Goal: Information Seeking & Learning: Learn about a topic

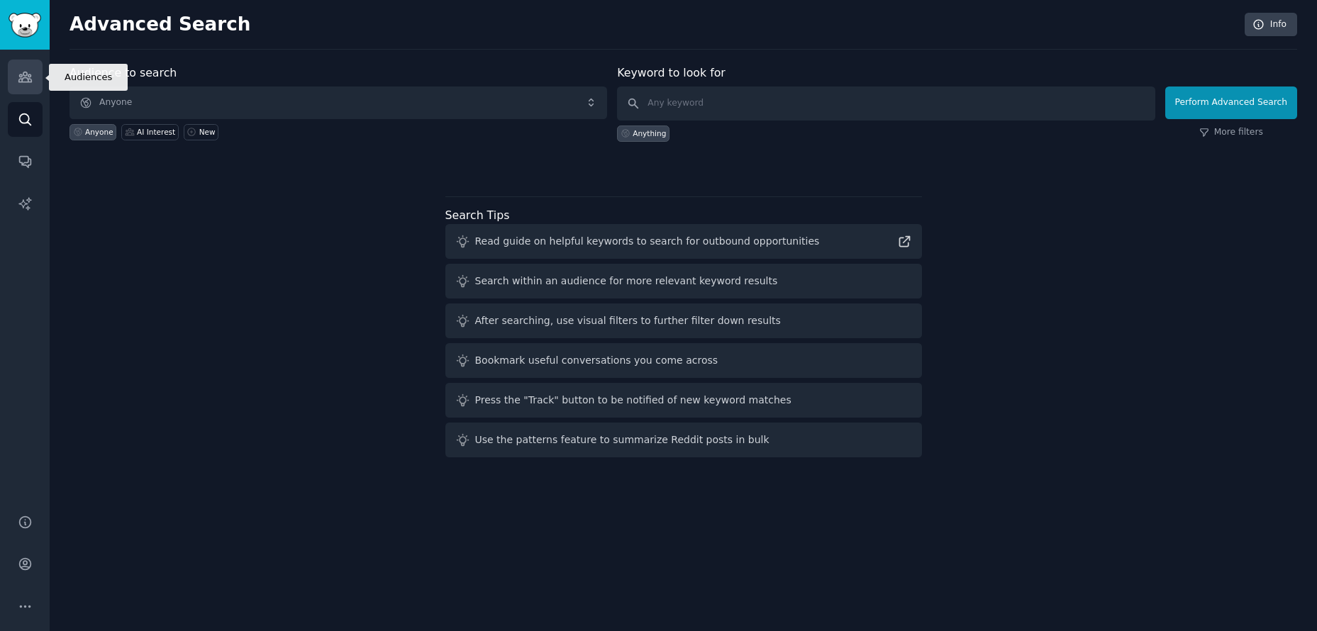
click at [12, 80] on link "Audiences" at bounding box center [25, 77] width 35 height 35
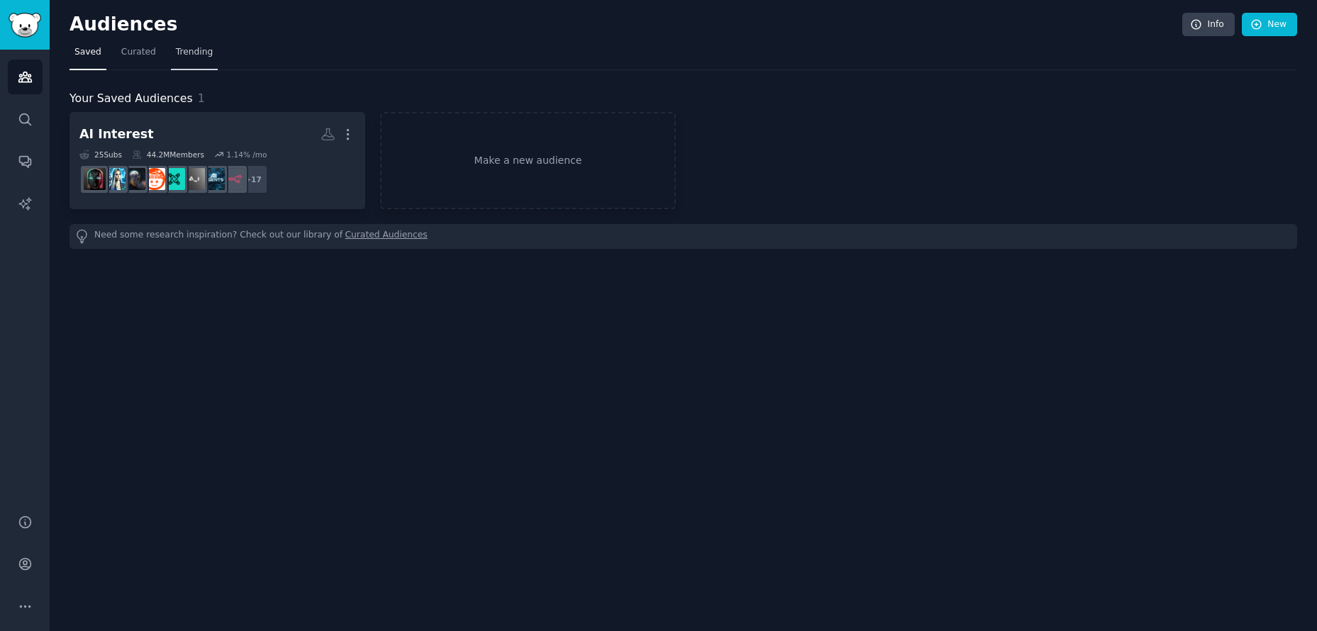
click at [176, 54] on span "Trending" at bounding box center [194, 52] width 37 height 13
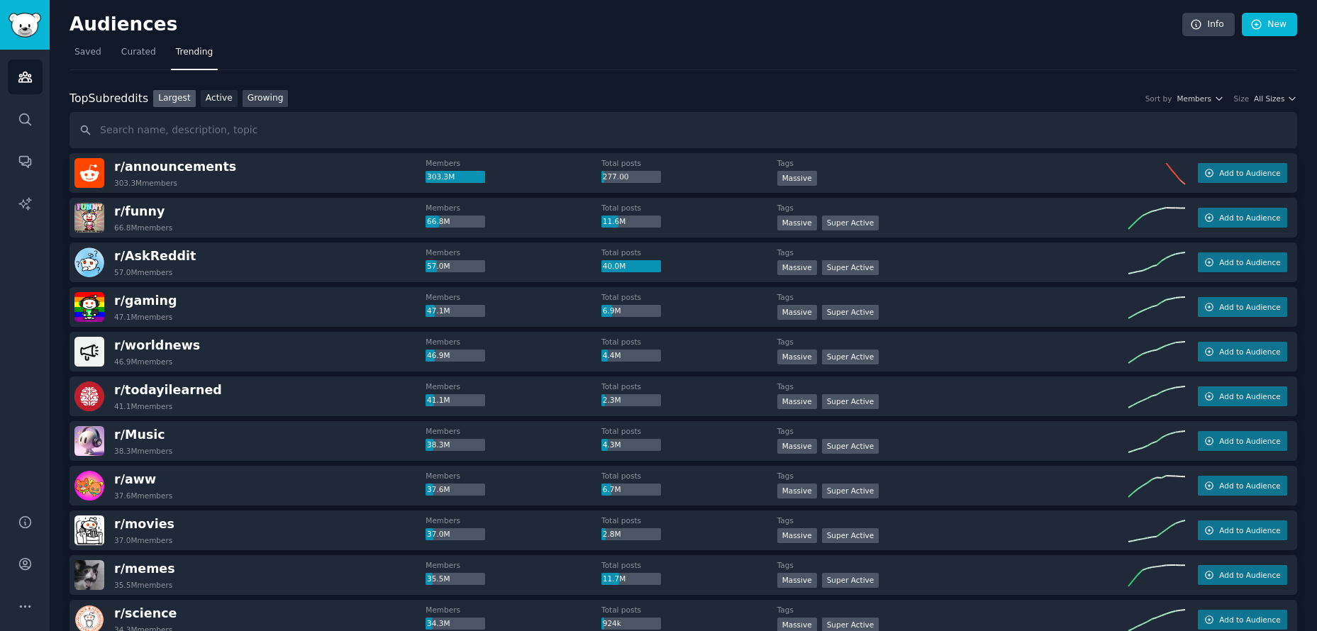
click at [263, 101] on link "Growing" at bounding box center [266, 99] width 46 height 18
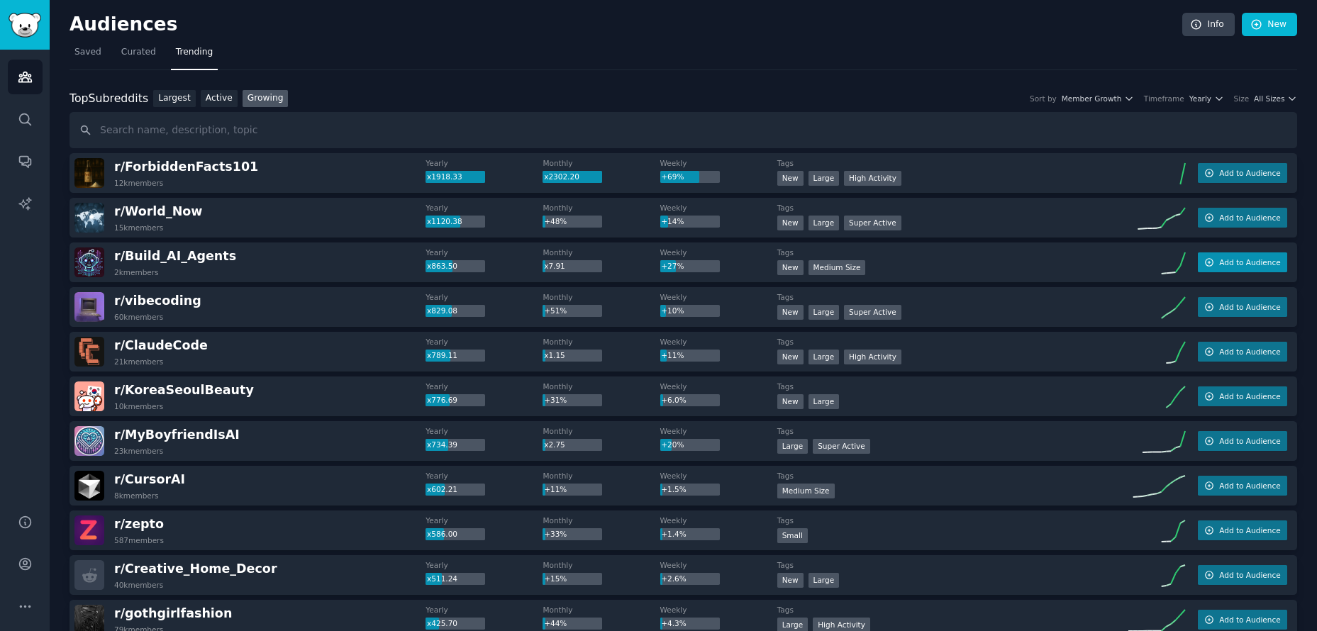
click at [1236, 257] on span "Add to Audience" at bounding box center [1249, 262] width 61 height 10
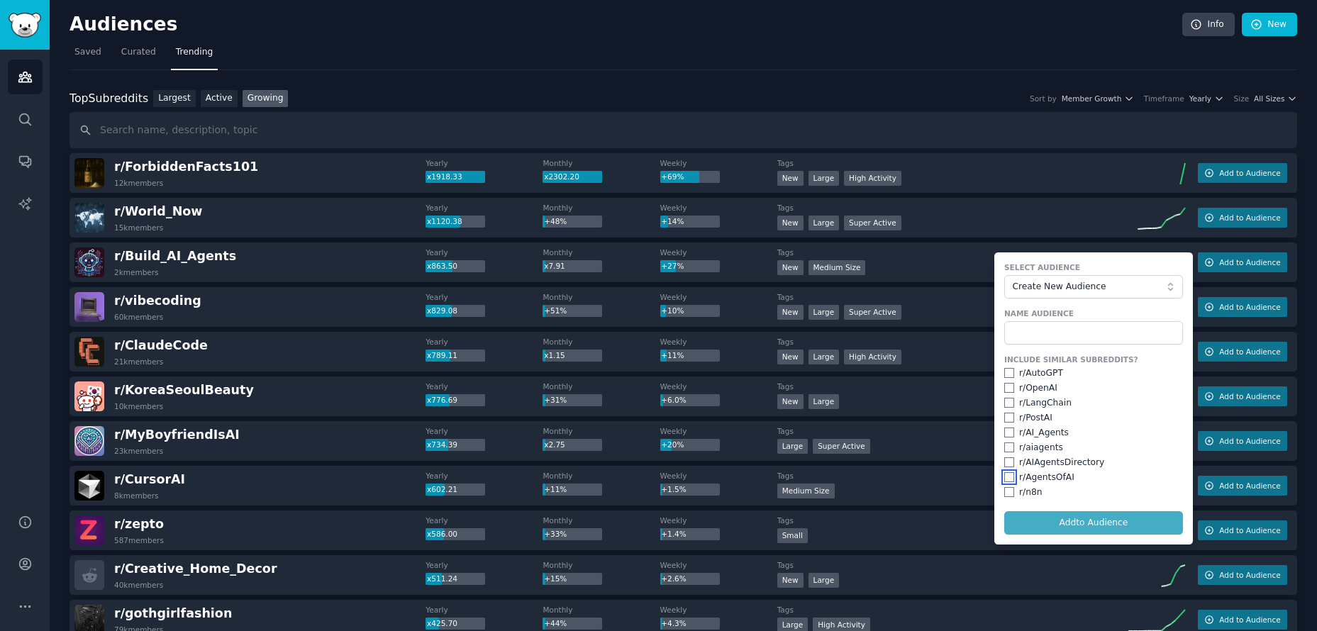
click at [1006, 479] on input "checkbox" at bounding box center [1009, 477] width 10 height 10
click at [1033, 514] on form "Select Audience Create New Audience Name Audience Include Similar Subreddits? r…" at bounding box center [1093, 399] width 199 height 292
click at [1056, 523] on form "Select Audience Create New Audience Name Audience Include Similar Subreddits? r…" at bounding box center [1093, 399] width 199 height 292
click at [1114, 289] on span "Create New Audience" at bounding box center [1089, 287] width 155 height 13
click at [1085, 343] on span "AI Interest" at bounding box center [1098, 337] width 149 height 13
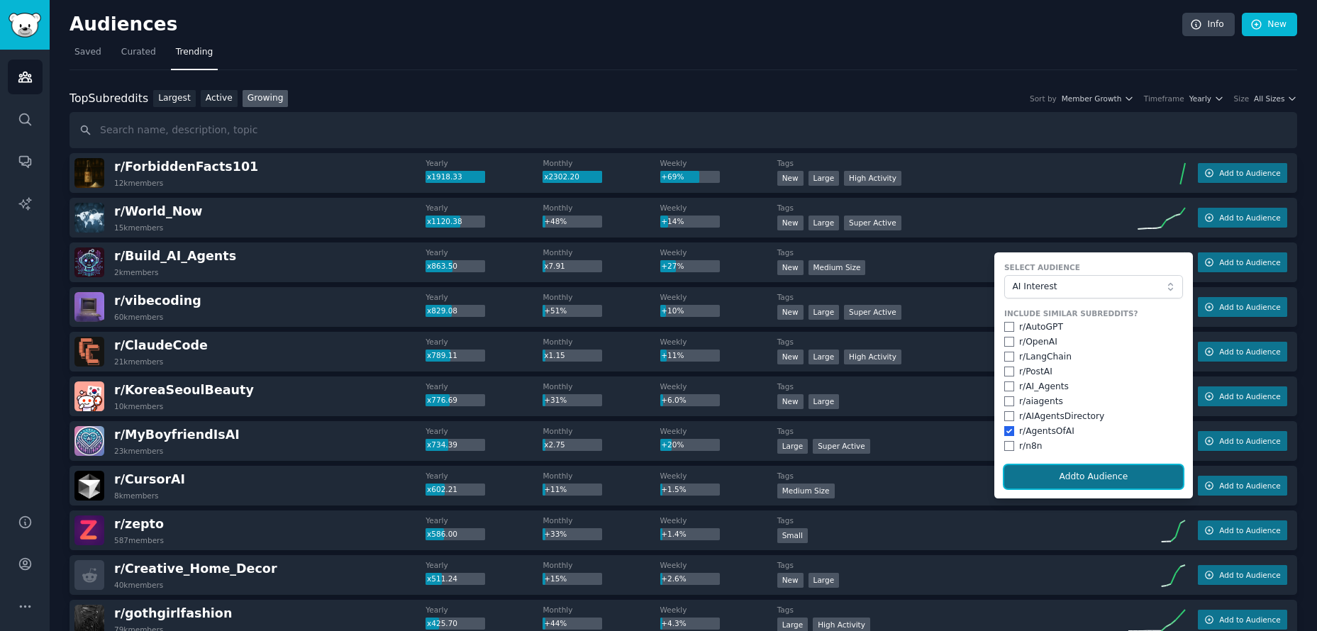
click at [1080, 470] on button "Add to Audience" at bounding box center [1093, 477] width 179 height 24
checkbox input "false"
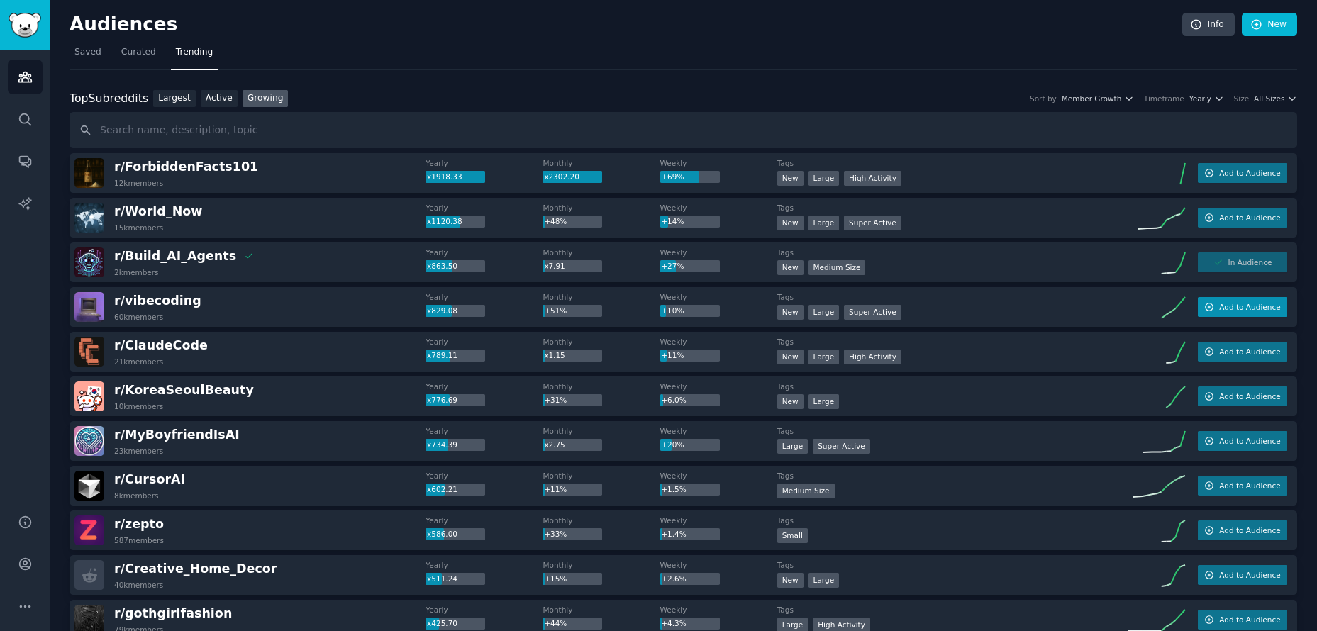
click at [1206, 306] on icon "button" at bounding box center [1209, 307] width 10 height 10
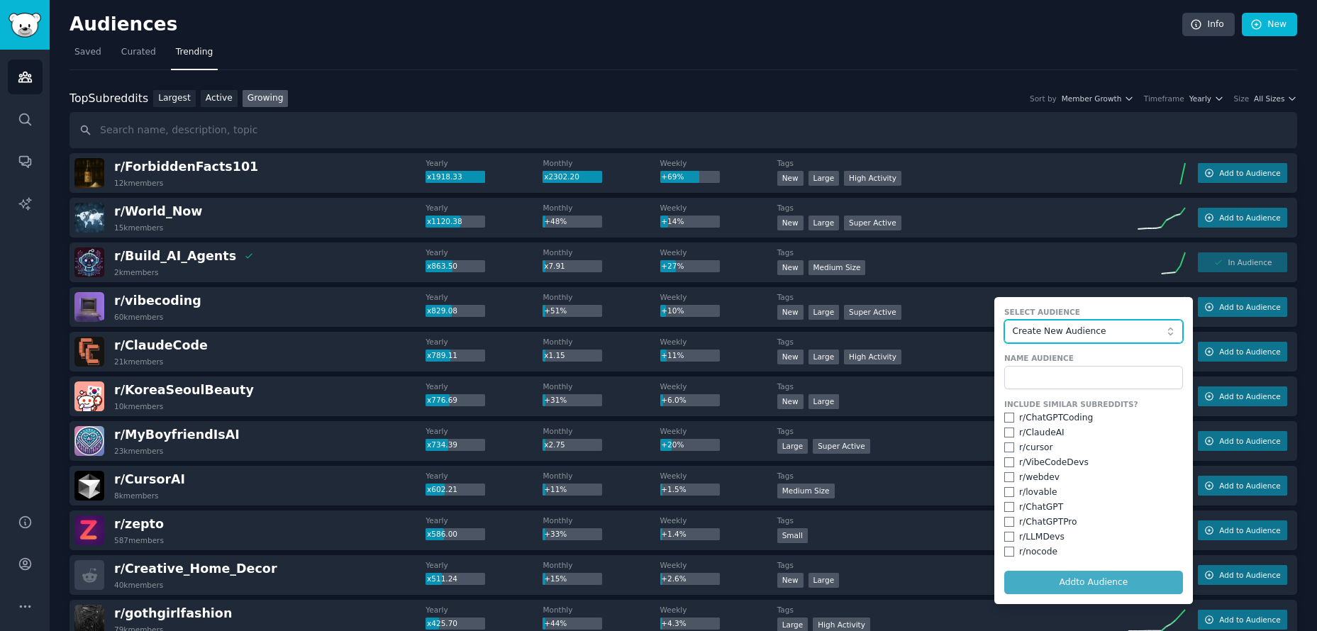
click at [1089, 332] on span "Create New Audience" at bounding box center [1089, 332] width 155 height 13
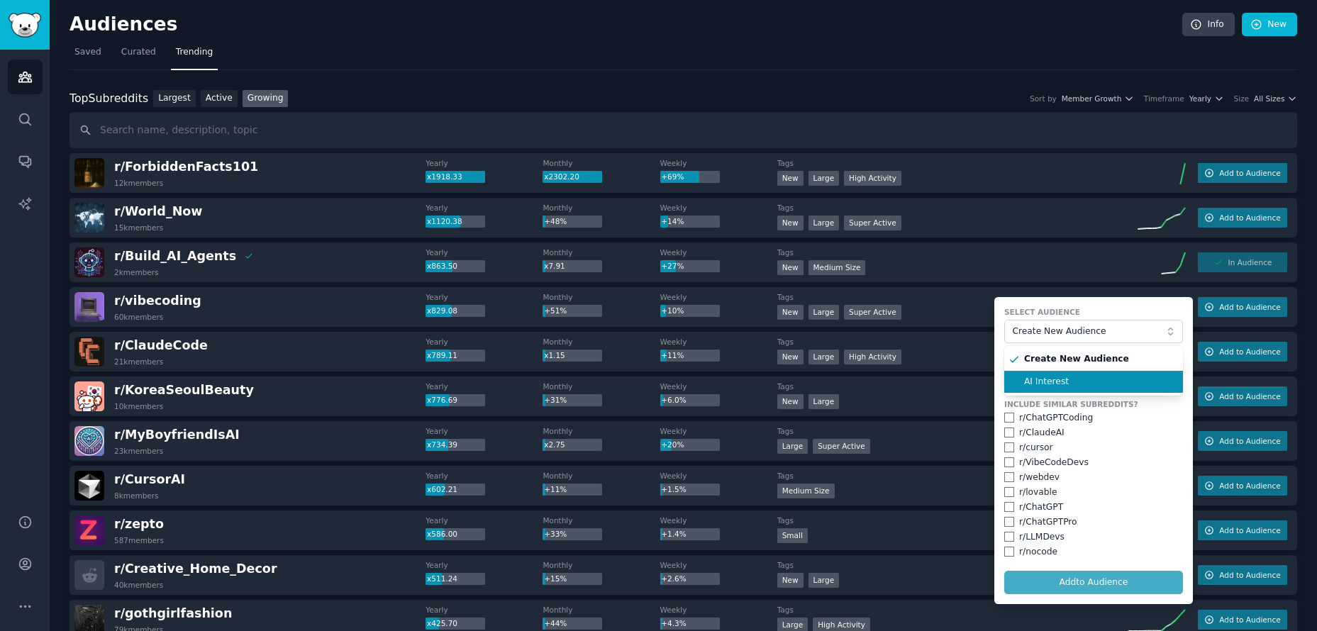
click at [1081, 372] on li "AI Interest" at bounding box center [1093, 382] width 179 height 23
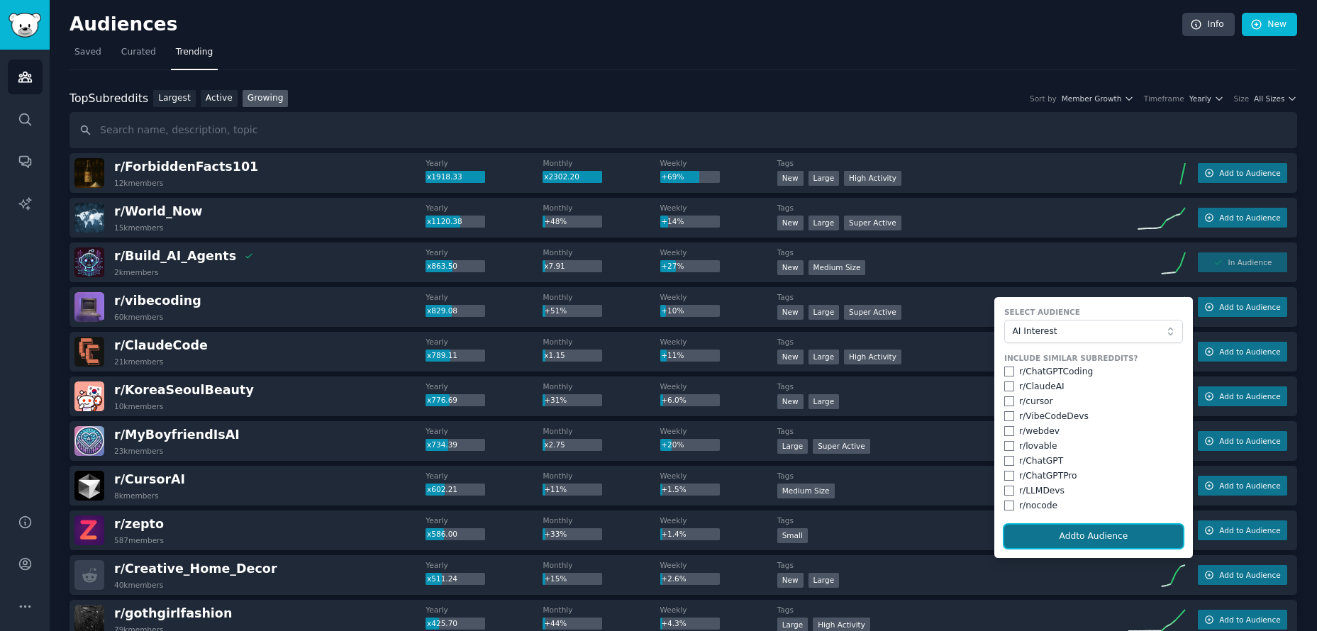
click at [1092, 533] on button "Add to Audience" at bounding box center [1093, 537] width 179 height 24
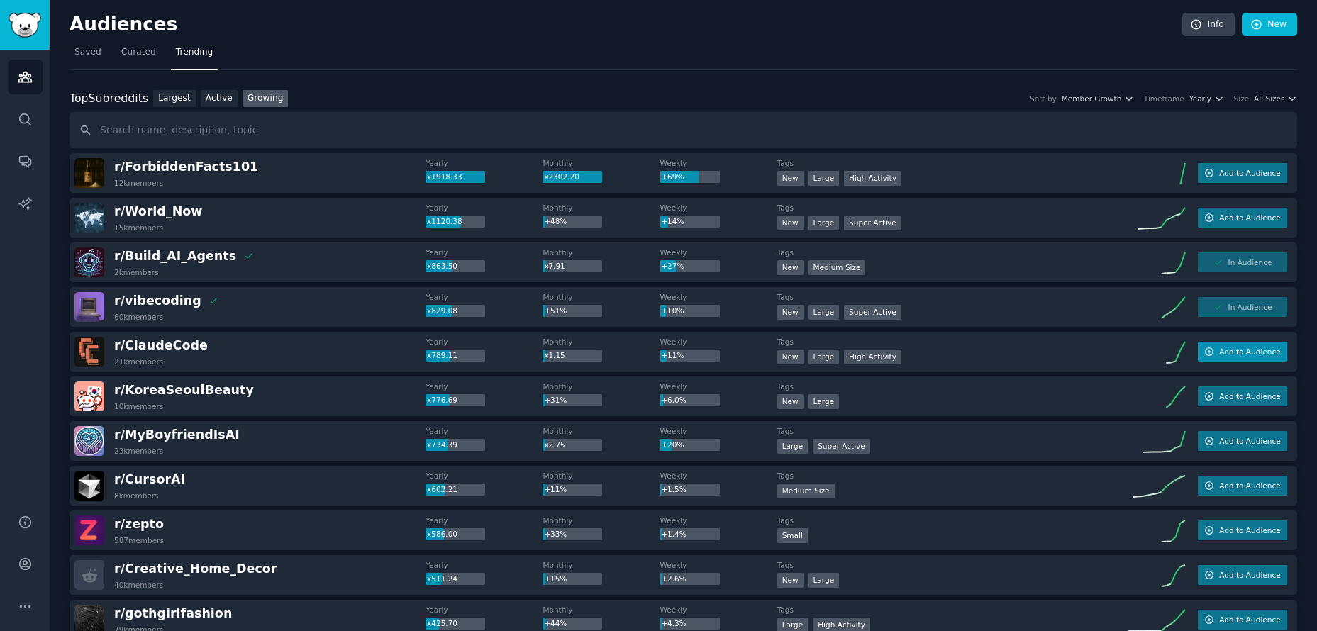
click at [1218, 357] on button "Add to Audience" at bounding box center [1242, 352] width 89 height 20
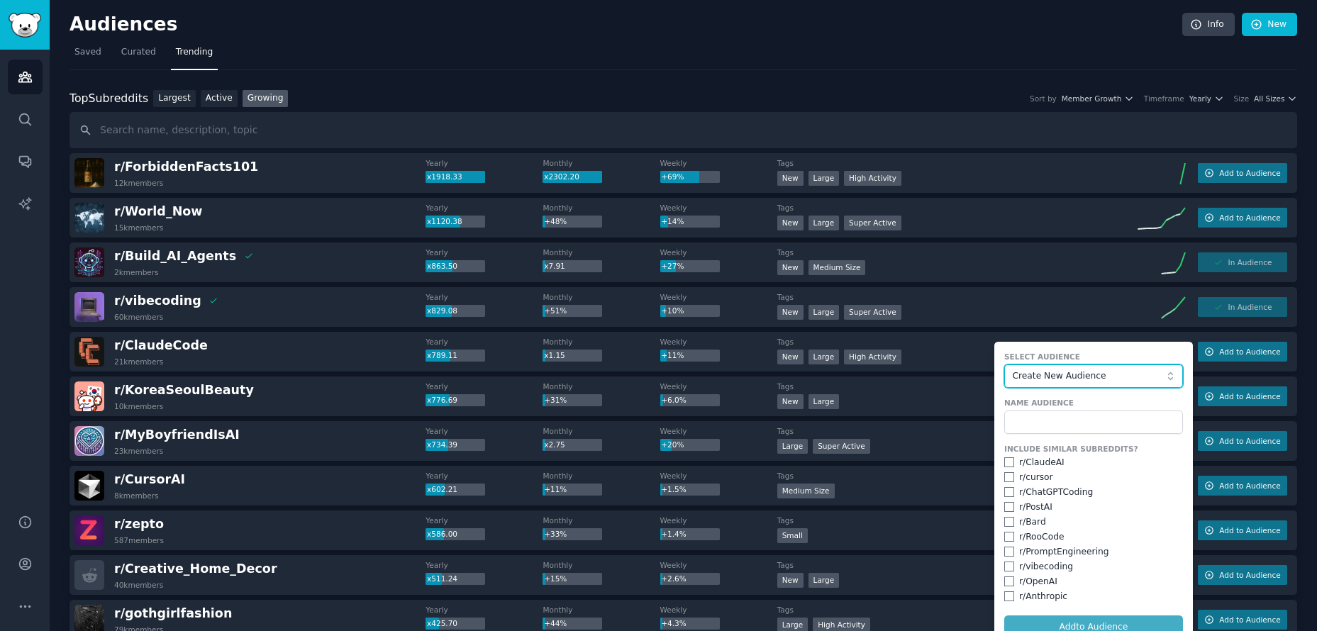
click at [1054, 377] on span "Create New Audience" at bounding box center [1089, 376] width 155 height 13
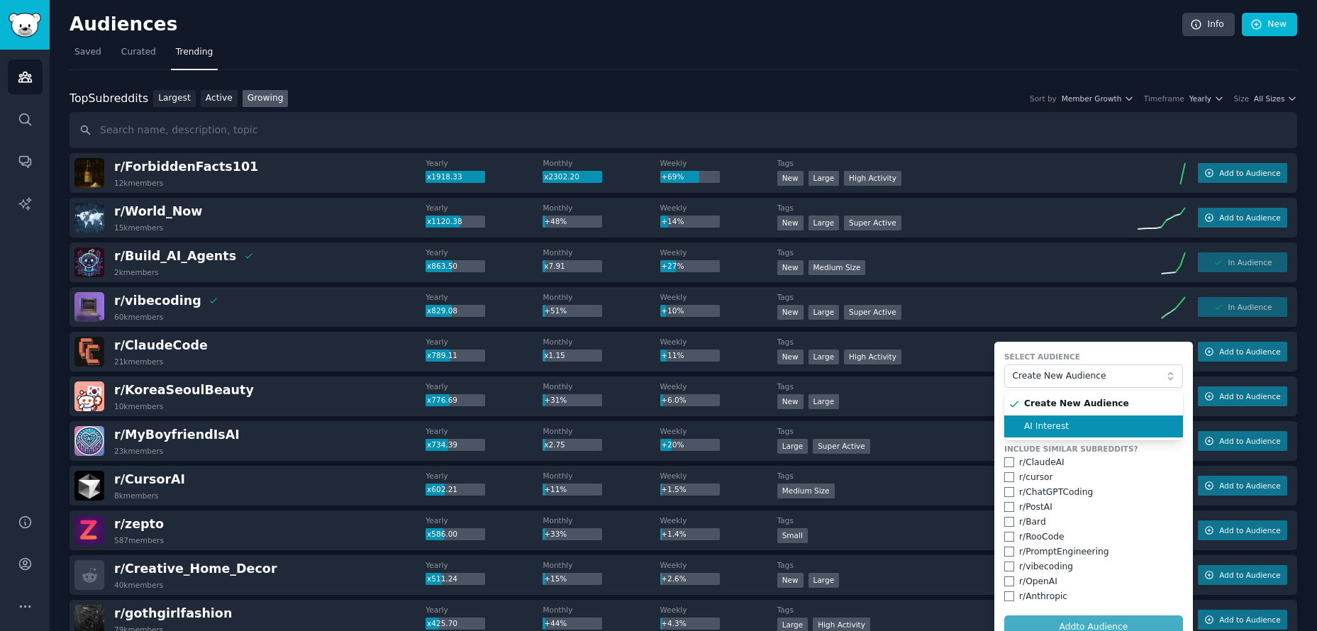
click at [1060, 427] on span "AI Interest" at bounding box center [1098, 427] width 149 height 13
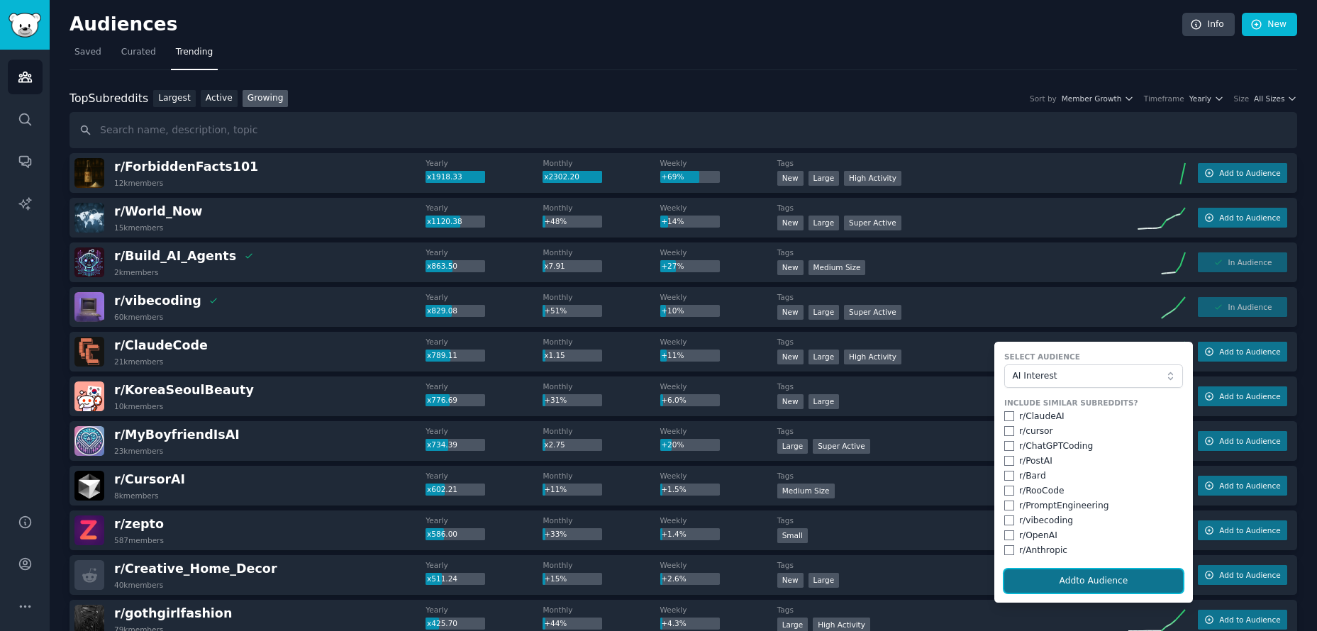
click at [1094, 578] on button "Add to Audience" at bounding box center [1093, 582] width 179 height 24
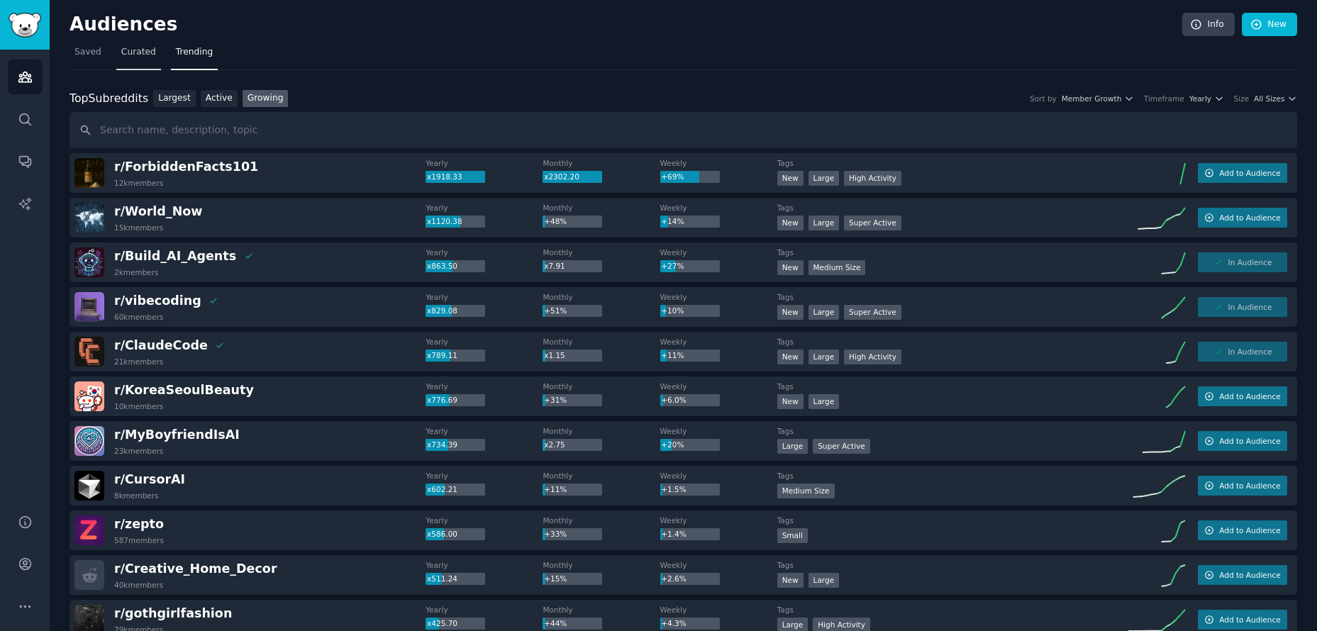
click at [153, 45] on link "Curated" at bounding box center [138, 55] width 45 height 29
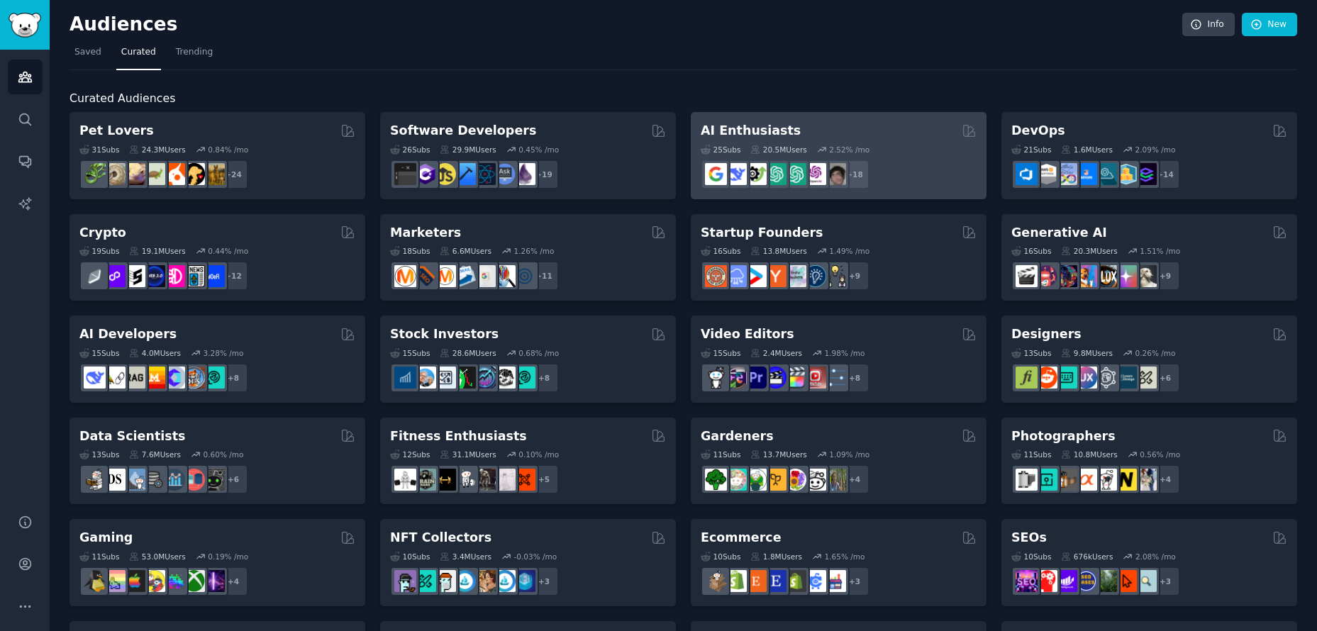
click at [934, 154] on div "25 Sub s 20.5M Users 2.52 % /mo + 18" at bounding box center [839, 165] width 276 height 50
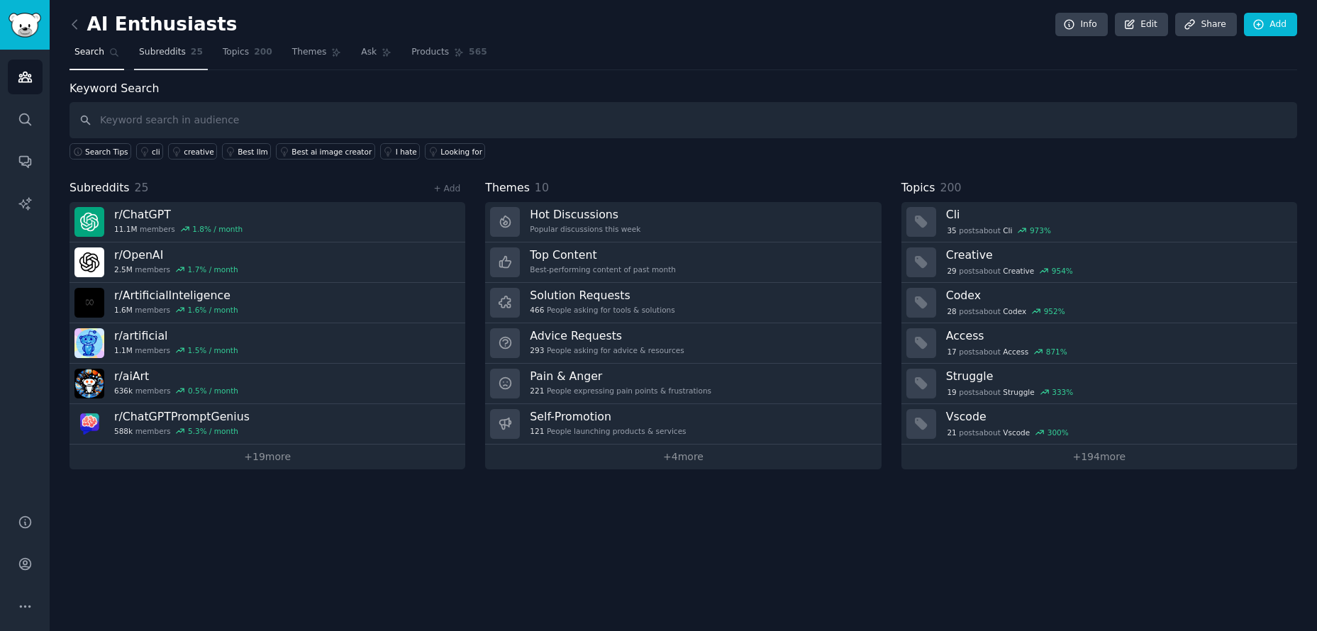
click at [152, 59] on link "Subreddits 25" at bounding box center [171, 55] width 74 height 29
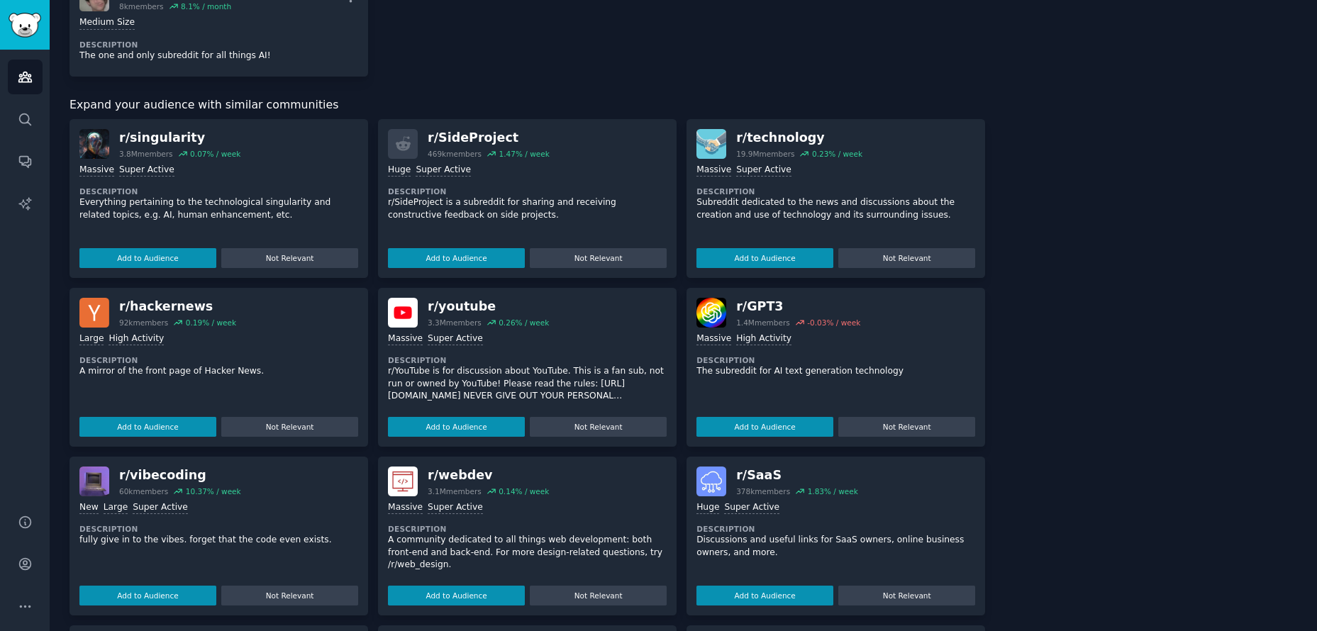
scroll to position [1272, 0]
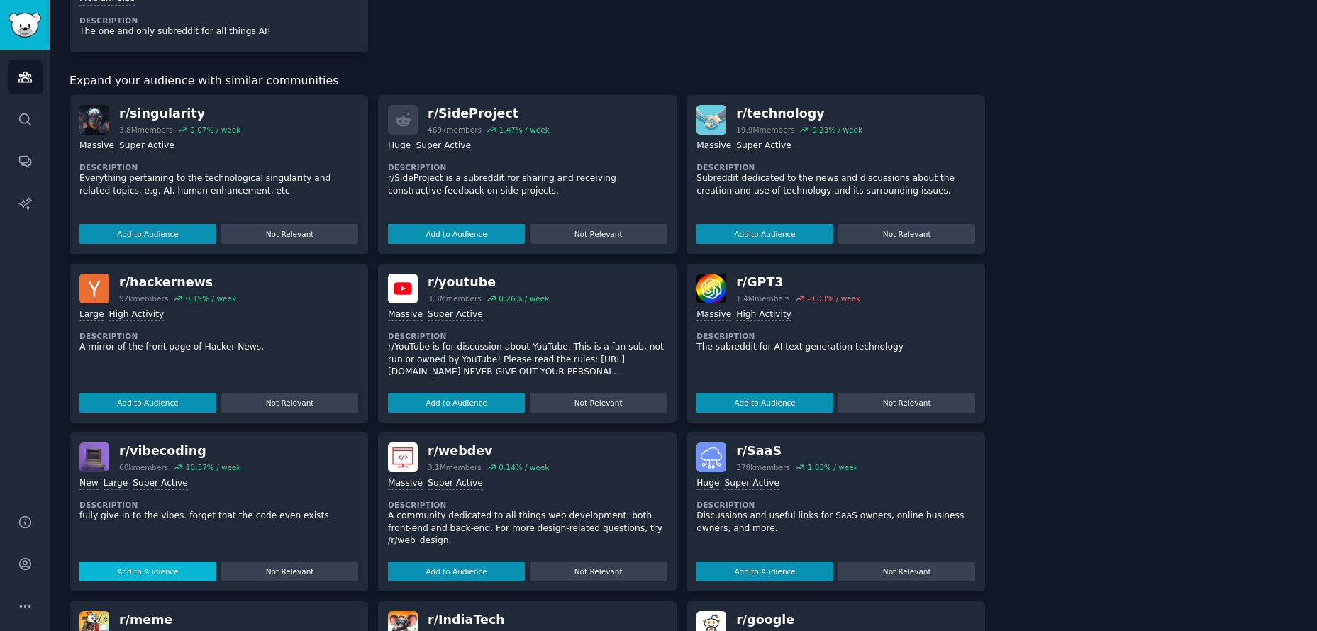
click at [132, 575] on button "Add to Audience" at bounding box center [147, 572] width 137 height 20
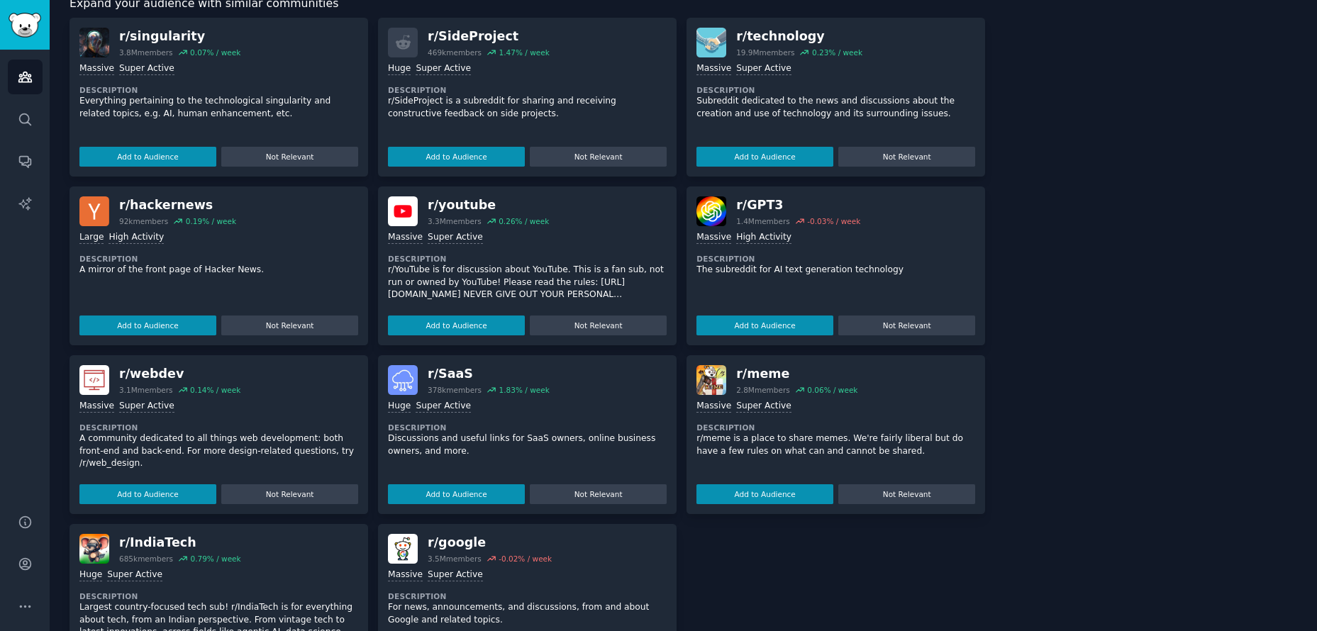
scroll to position [1312, 0]
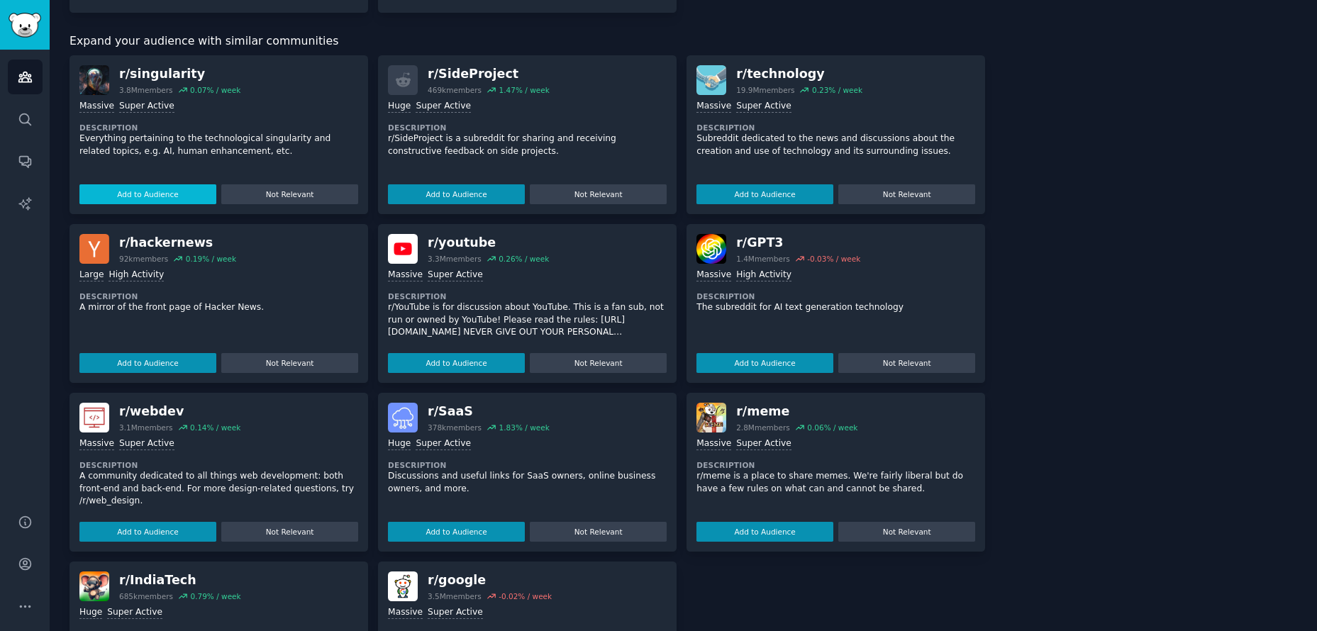
click at [114, 192] on button "Add to Audience" at bounding box center [147, 194] width 137 height 20
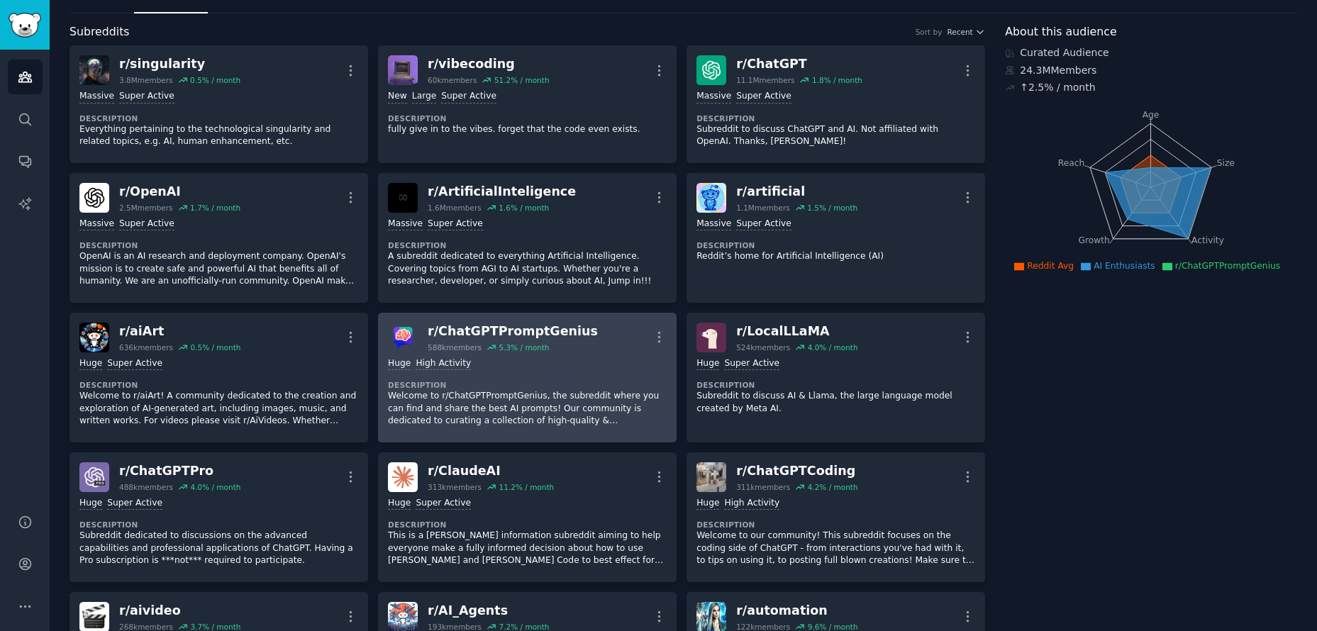
scroll to position [0, 0]
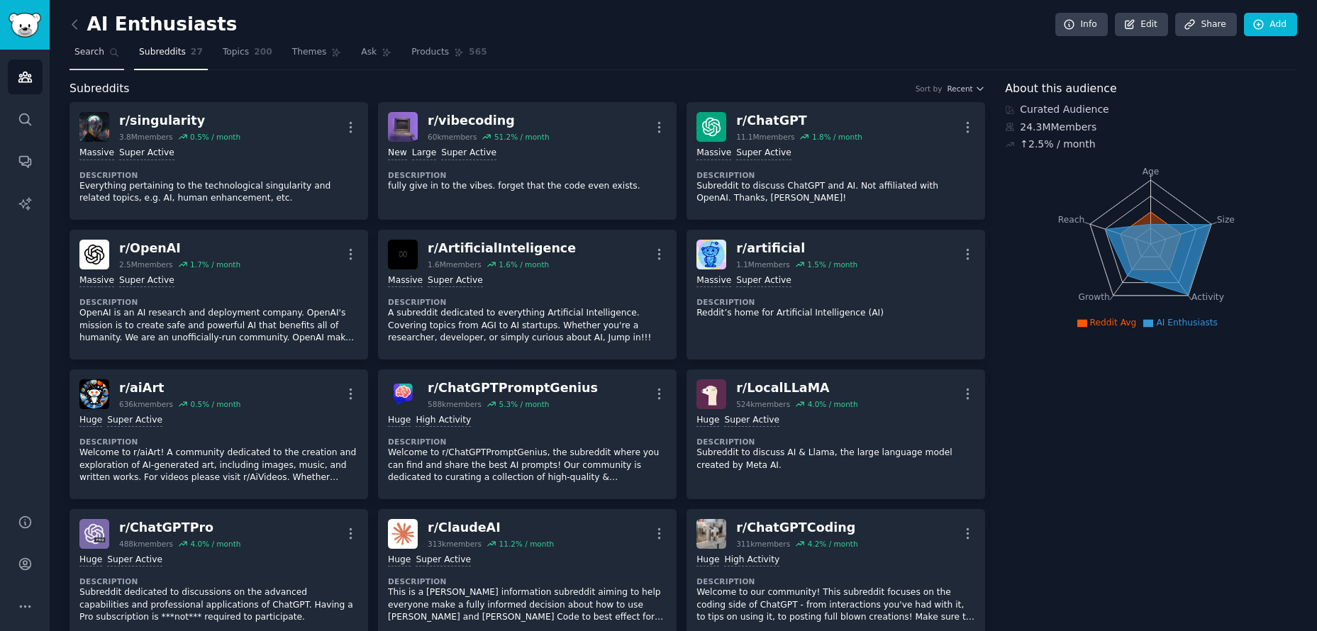
click at [86, 54] on span "Search" at bounding box center [89, 52] width 30 height 13
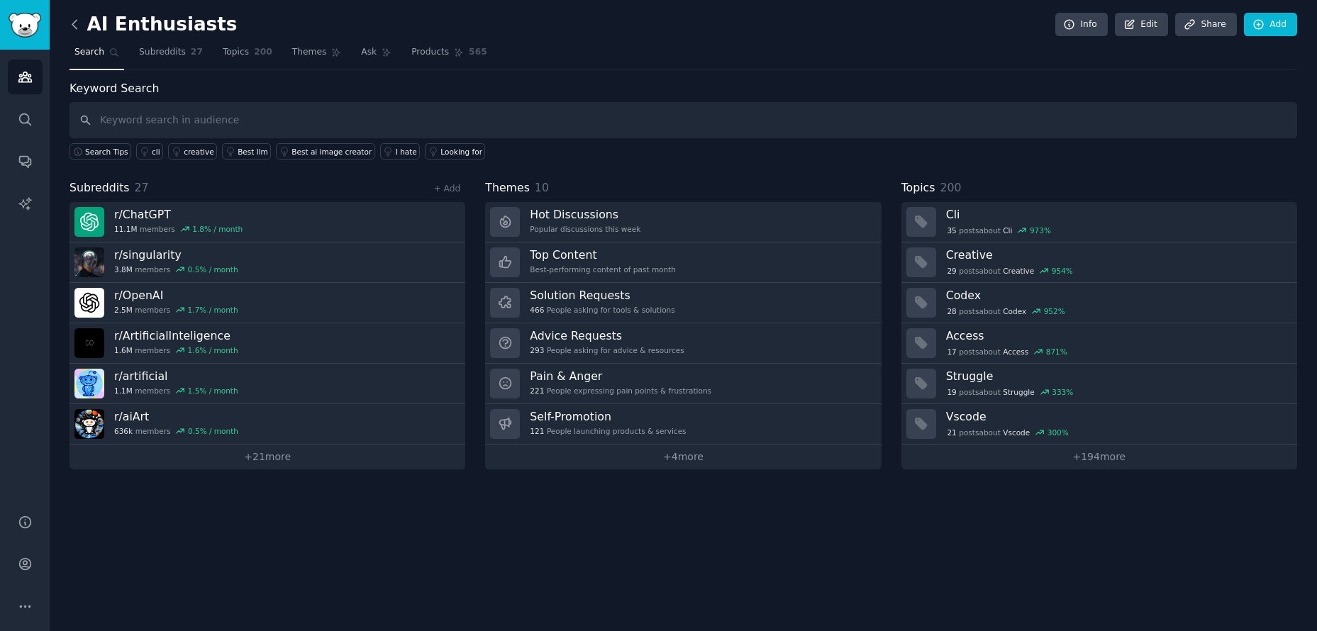
click at [75, 30] on icon at bounding box center [74, 24] width 15 height 15
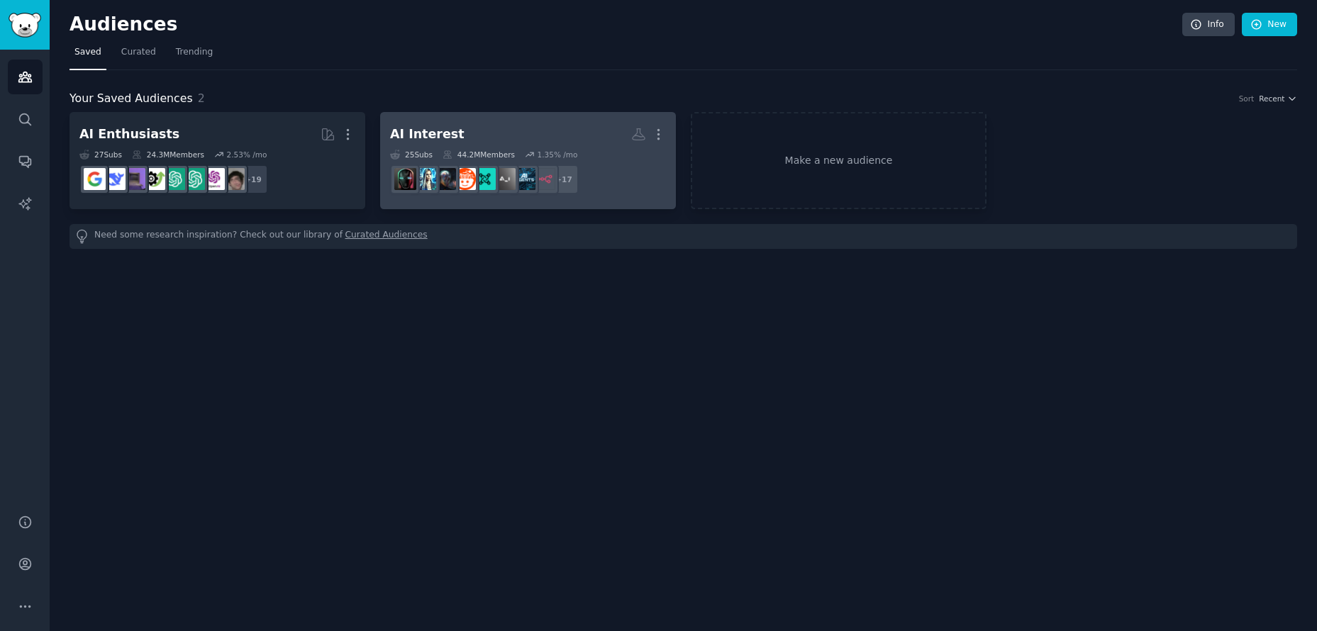
click at [477, 131] on h2 "AI Interest More" at bounding box center [528, 134] width 276 height 25
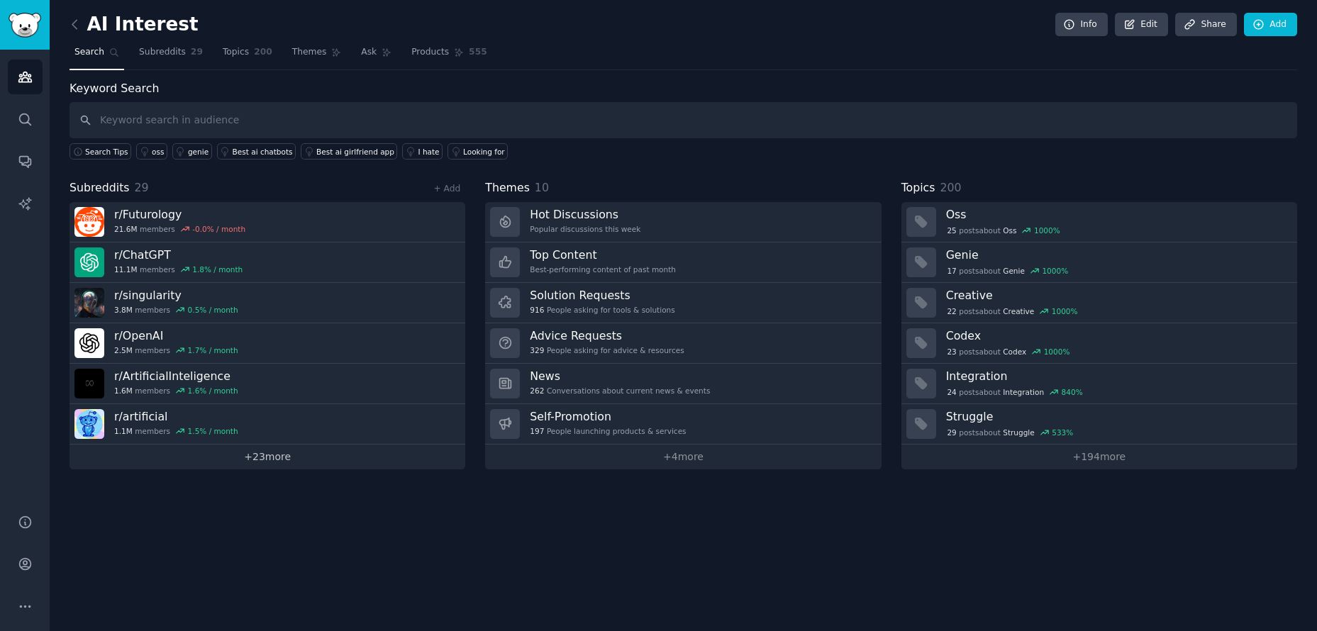
click at [199, 458] on link "+ 23 more" at bounding box center [268, 457] width 396 height 25
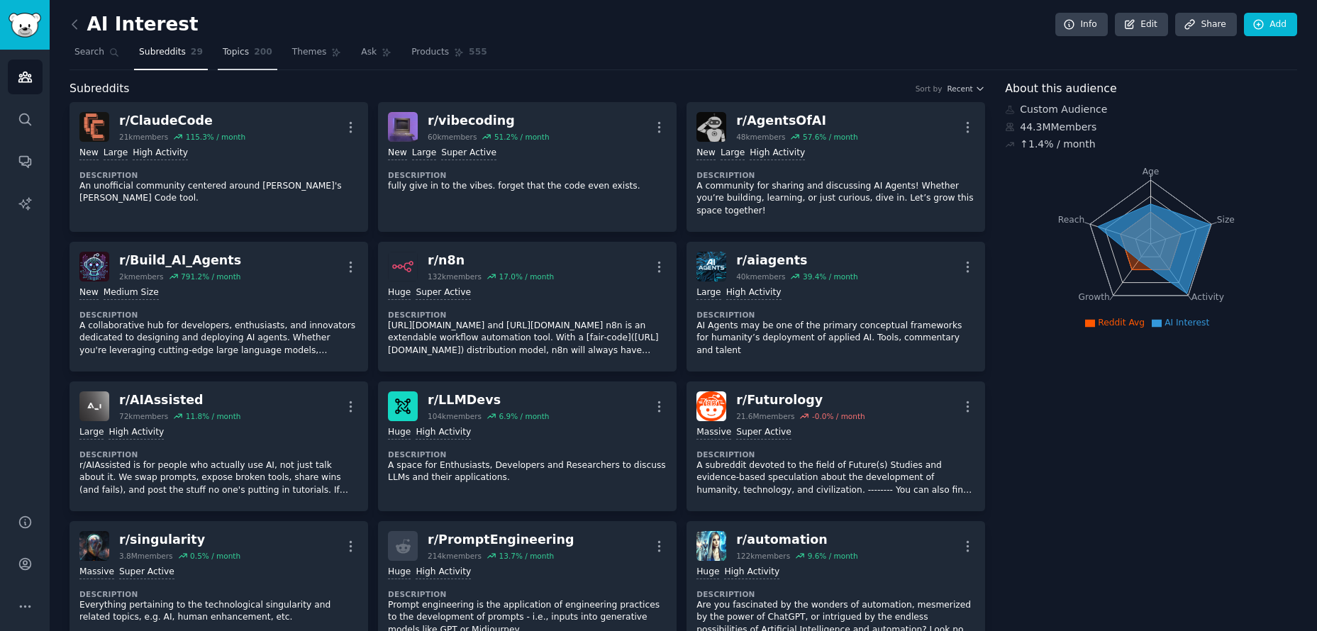
click at [243, 54] on span "Topics" at bounding box center [236, 52] width 26 height 13
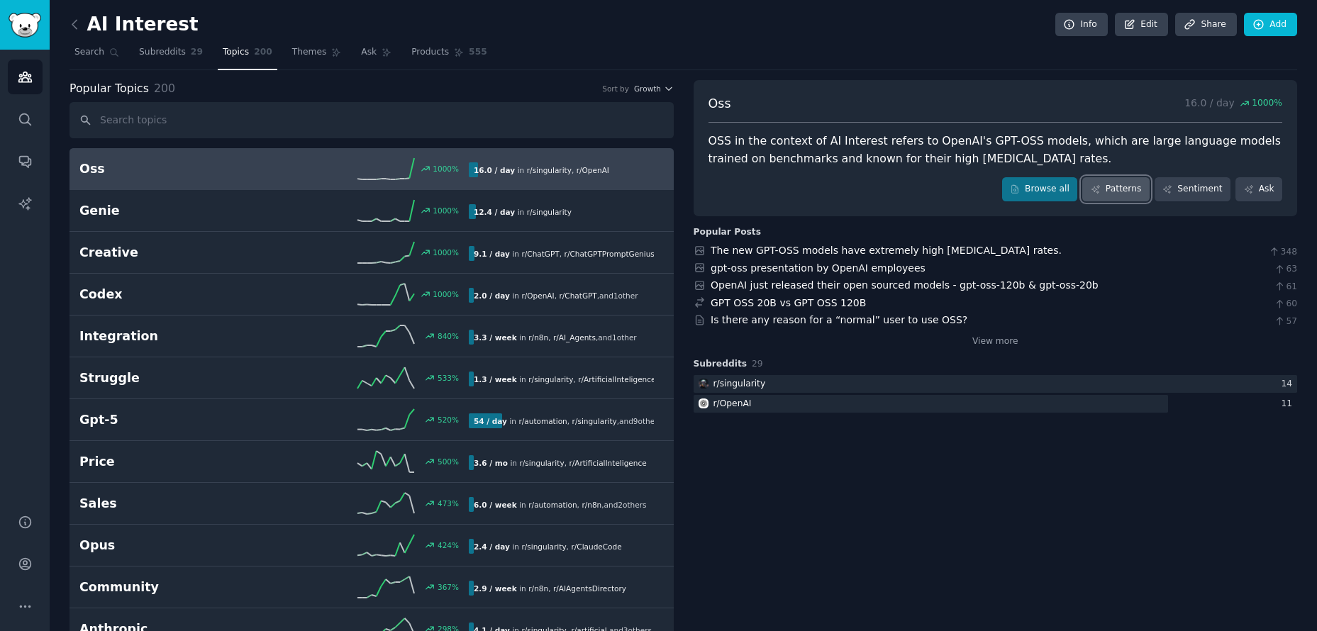
click at [1100, 188] on link "Patterns" at bounding box center [1115, 189] width 67 height 24
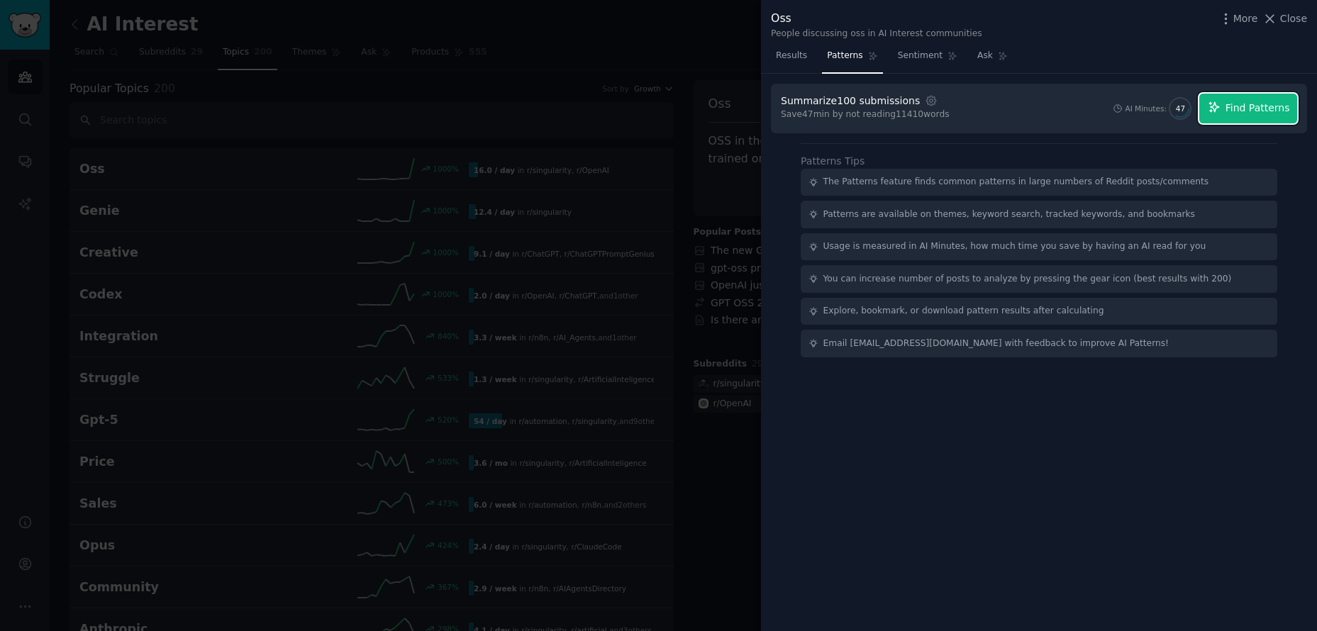
click at [1264, 110] on span "Find Patterns" at bounding box center [1258, 108] width 65 height 15
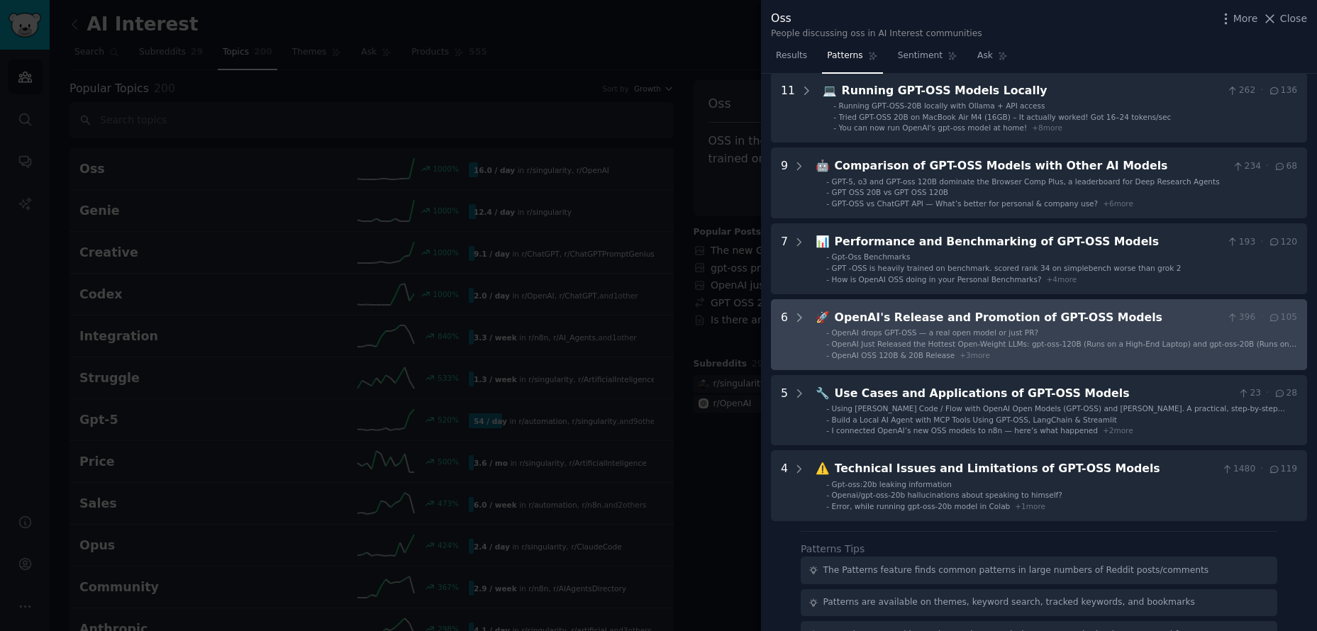
scroll to position [89, 0]
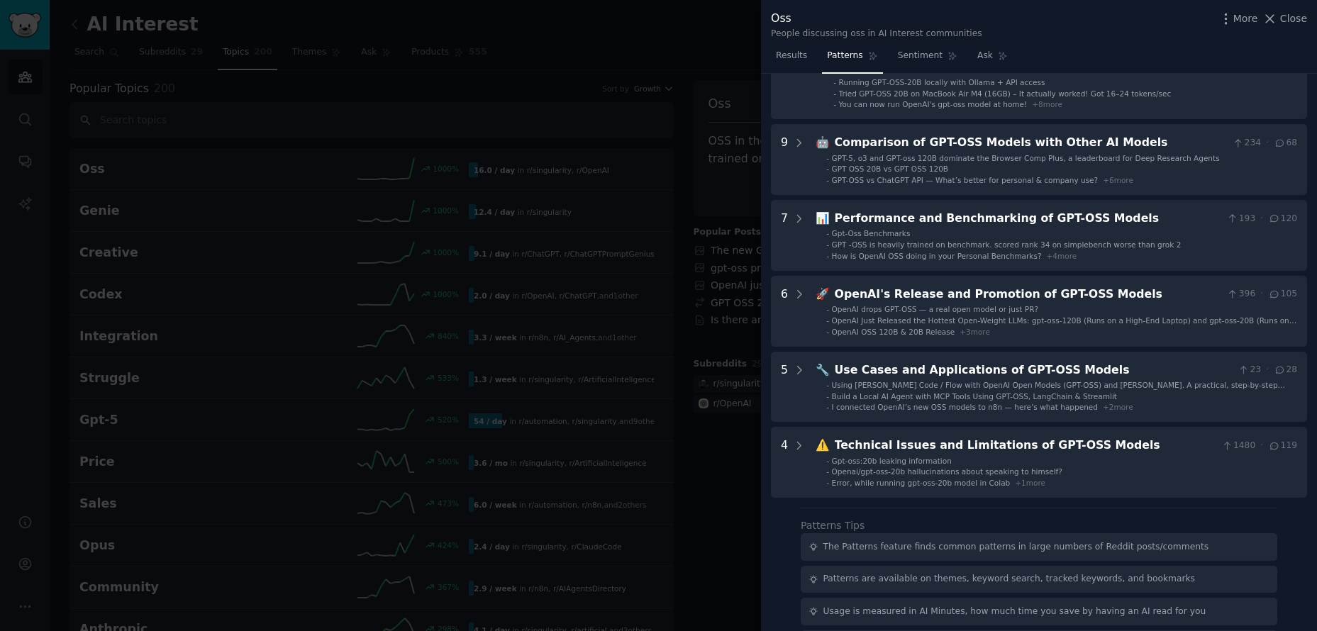
click at [1287, 18] on span "Close" at bounding box center [1293, 18] width 27 height 15
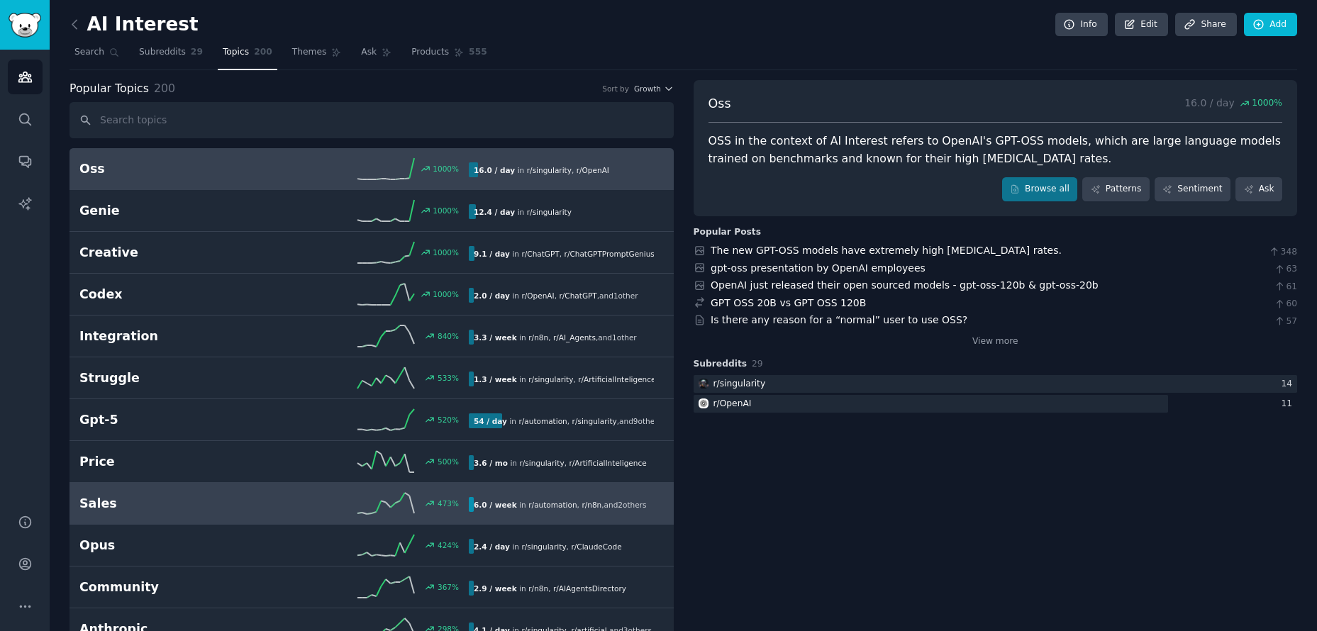
click at [260, 499] on h2 "Sales" at bounding box center [176, 504] width 195 height 18
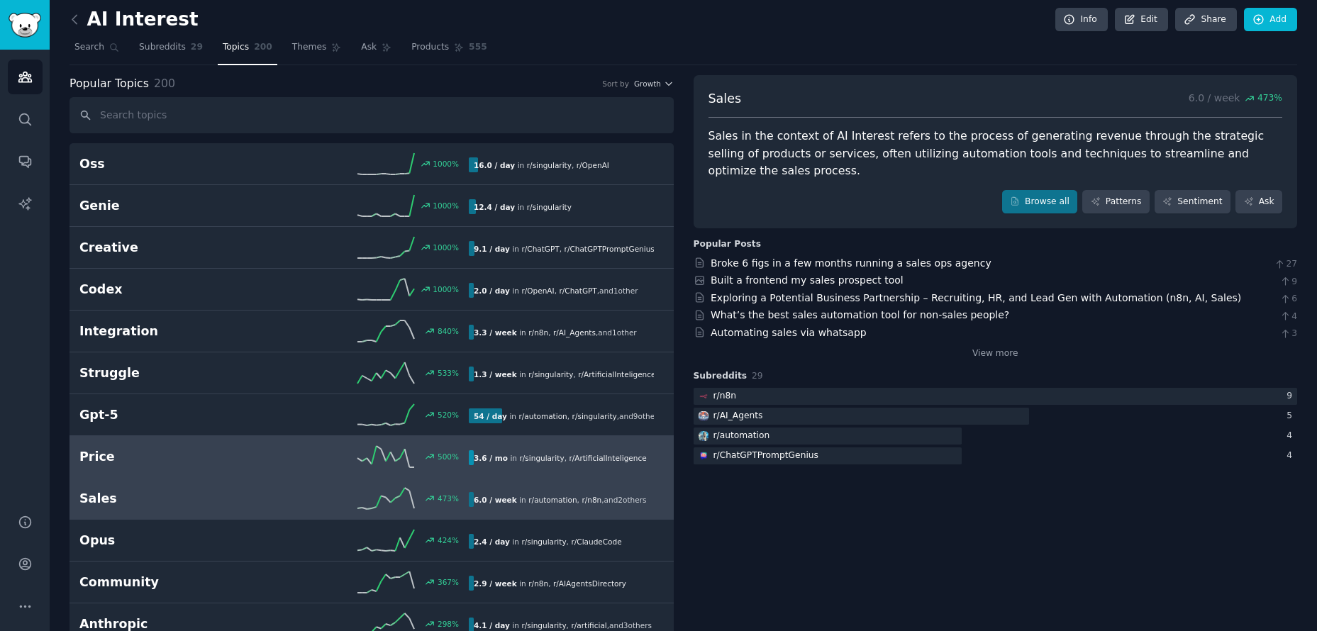
scroll to position [9, 0]
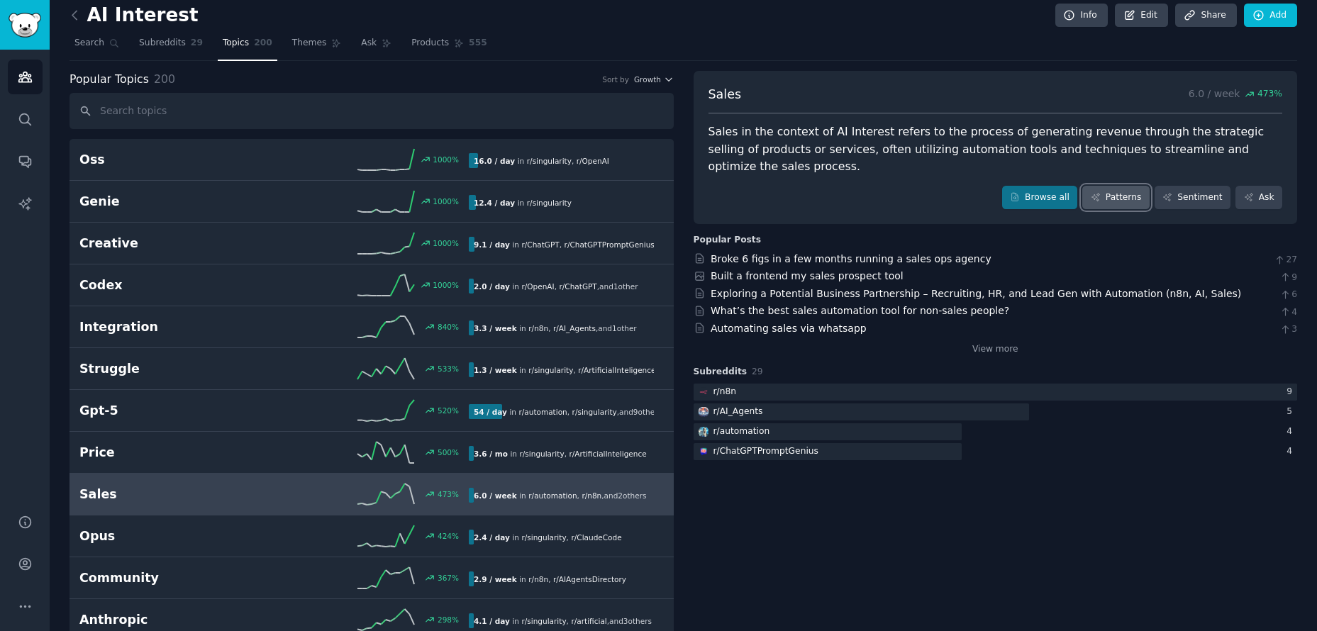
click at [1096, 191] on link "Patterns" at bounding box center [1115, 198] width 67 height 24
